Goal: Task Accomplishment & Management: Manage account settings

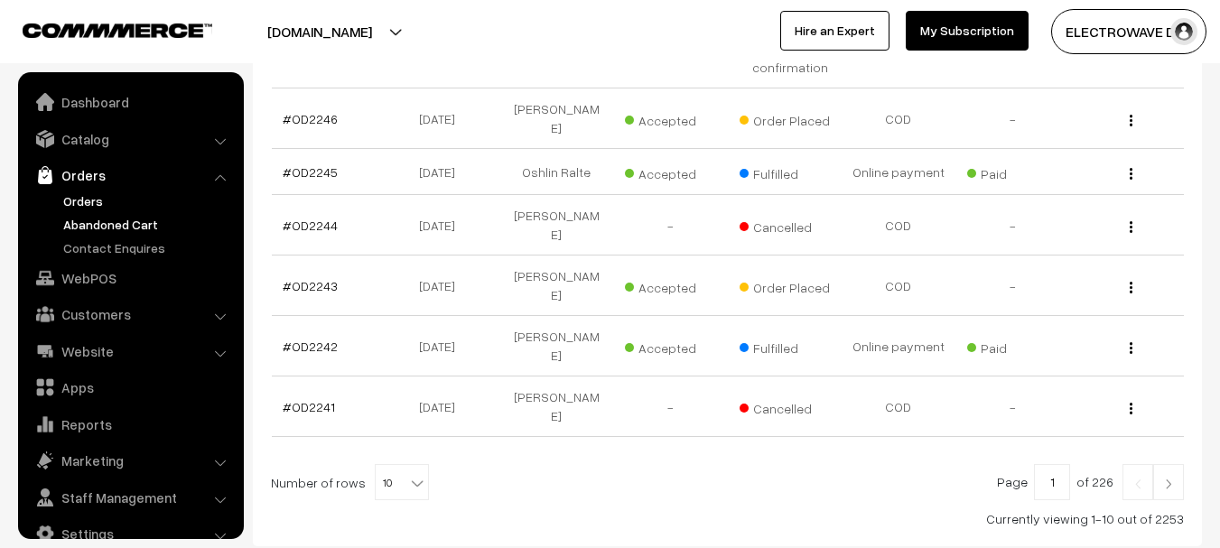
scroll to position [29, 0]
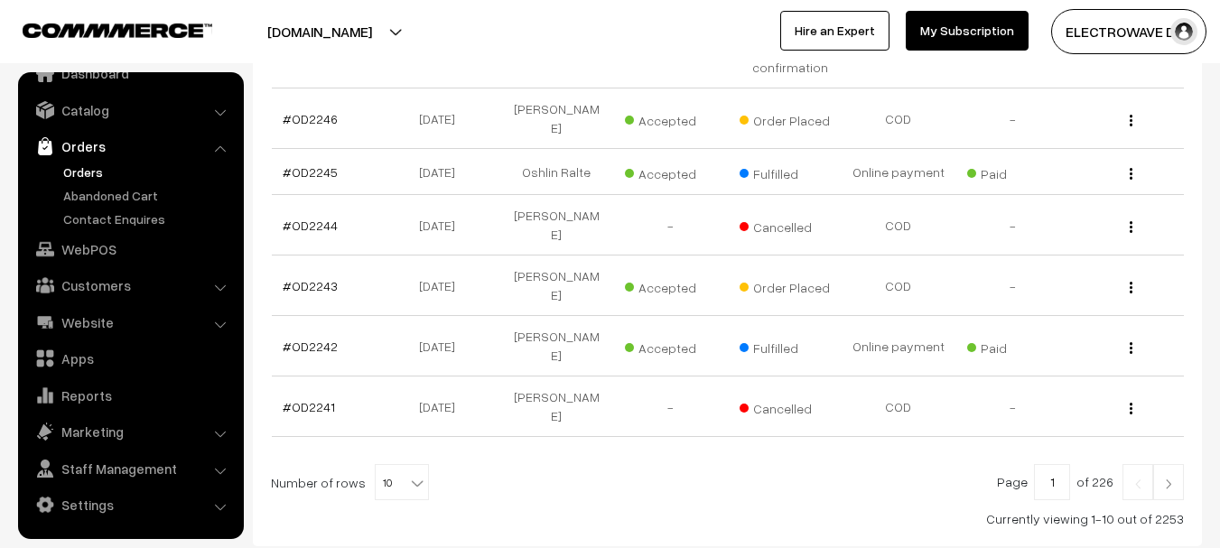
click at [75, 172] on link "Orders" at bounding box center [148, 172] width 179 height 19
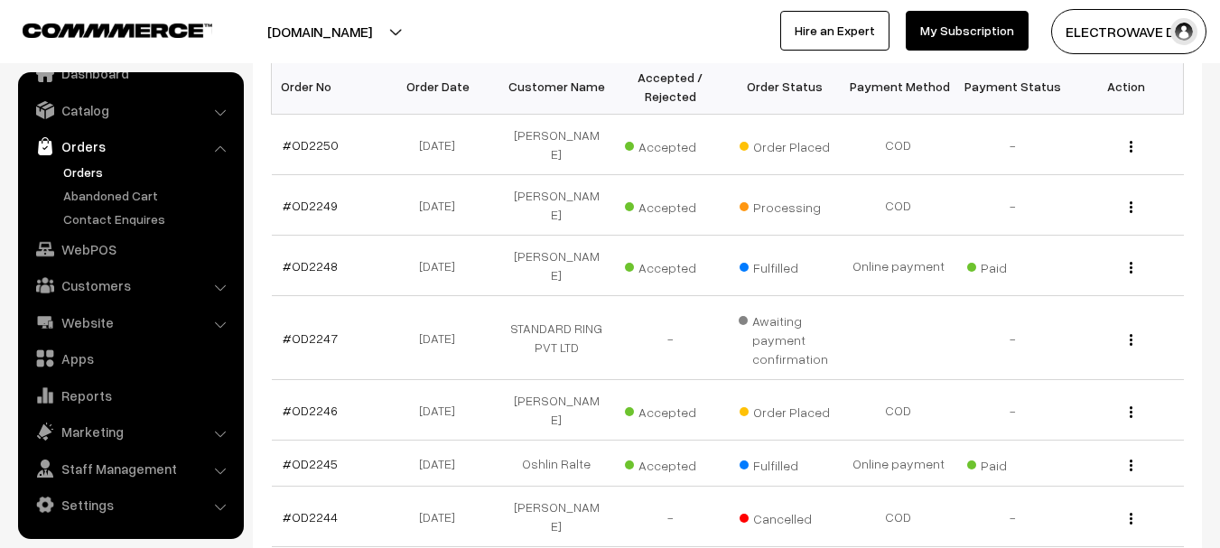
scroll to position [60, 0]
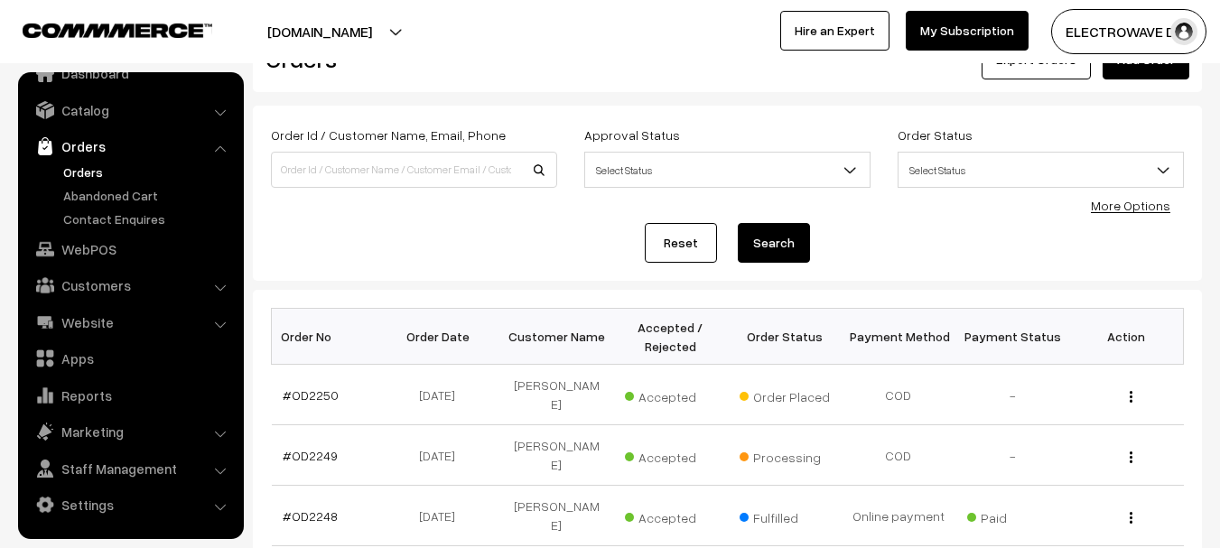
click at [89, 167] on link "Orders" at bounding box center [148, 172] width 179 height 19
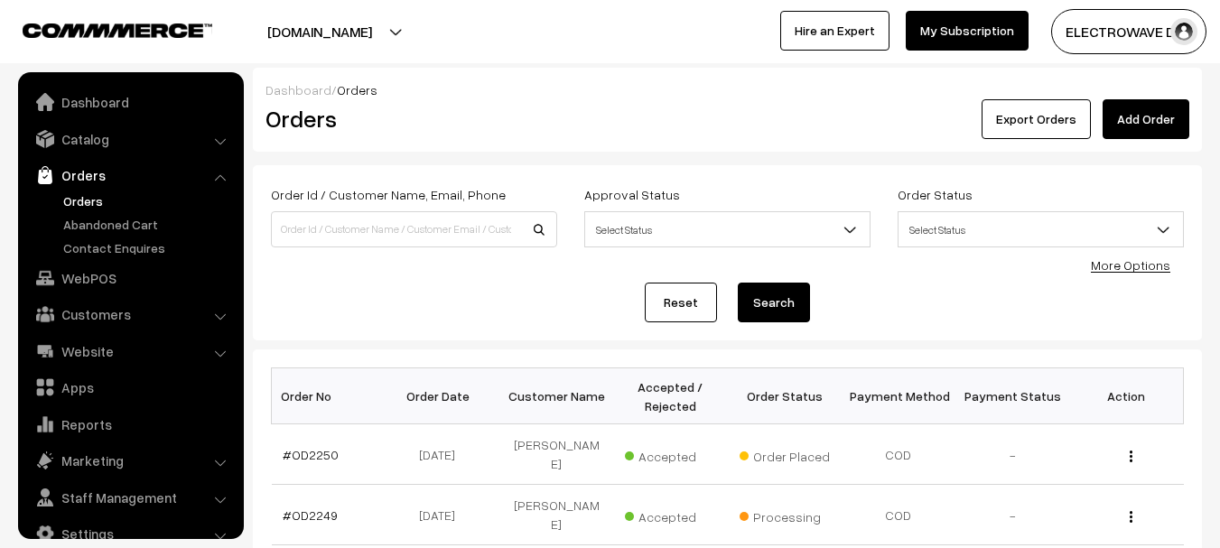
scroll to position [29, 0]
